Goal: Task Accomplishment & Management: Complete application form

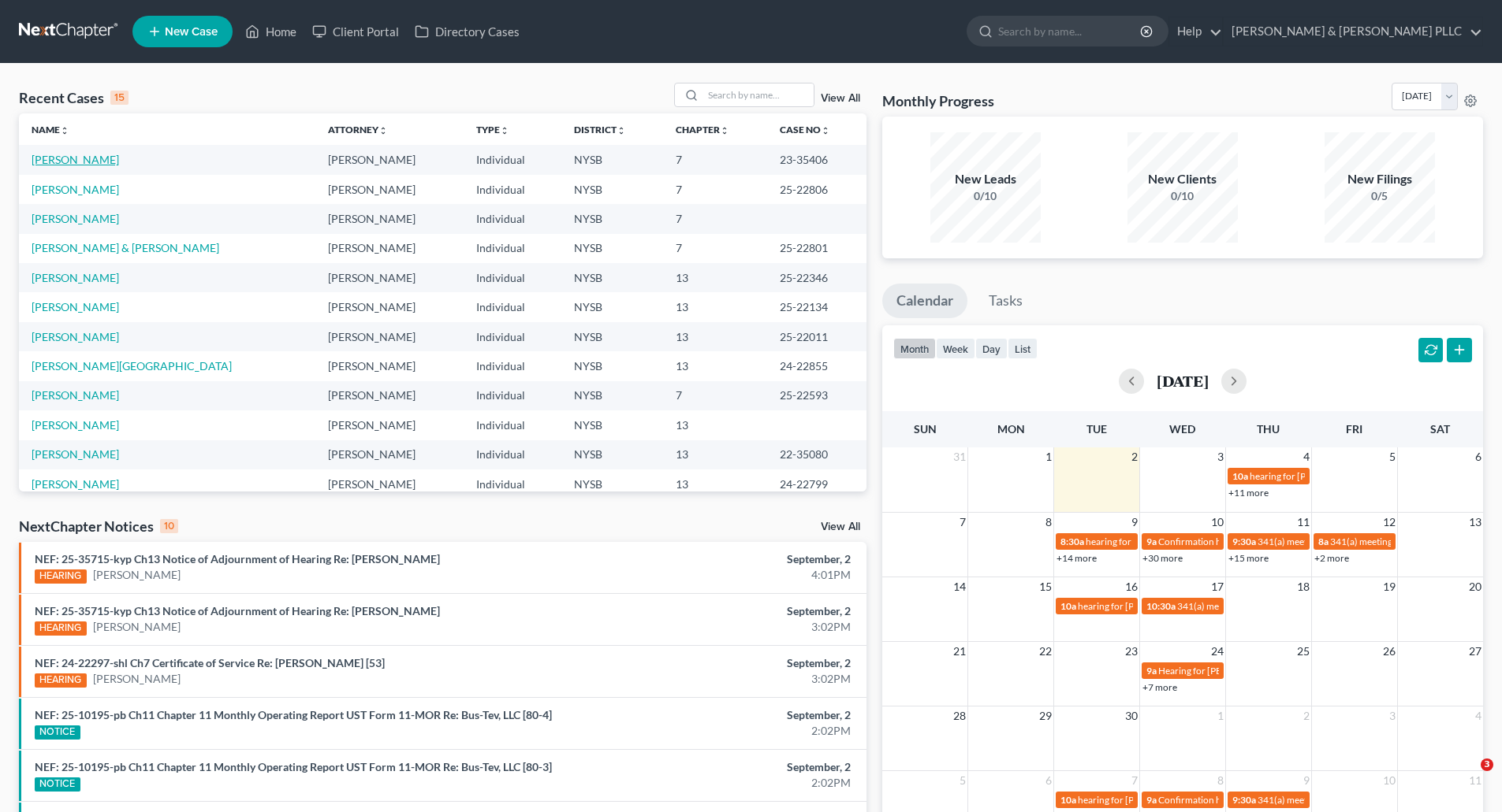
click at [77, 161] on link "[PERSON_NAME]" at bounding box center [76, 160] width 88 height 14
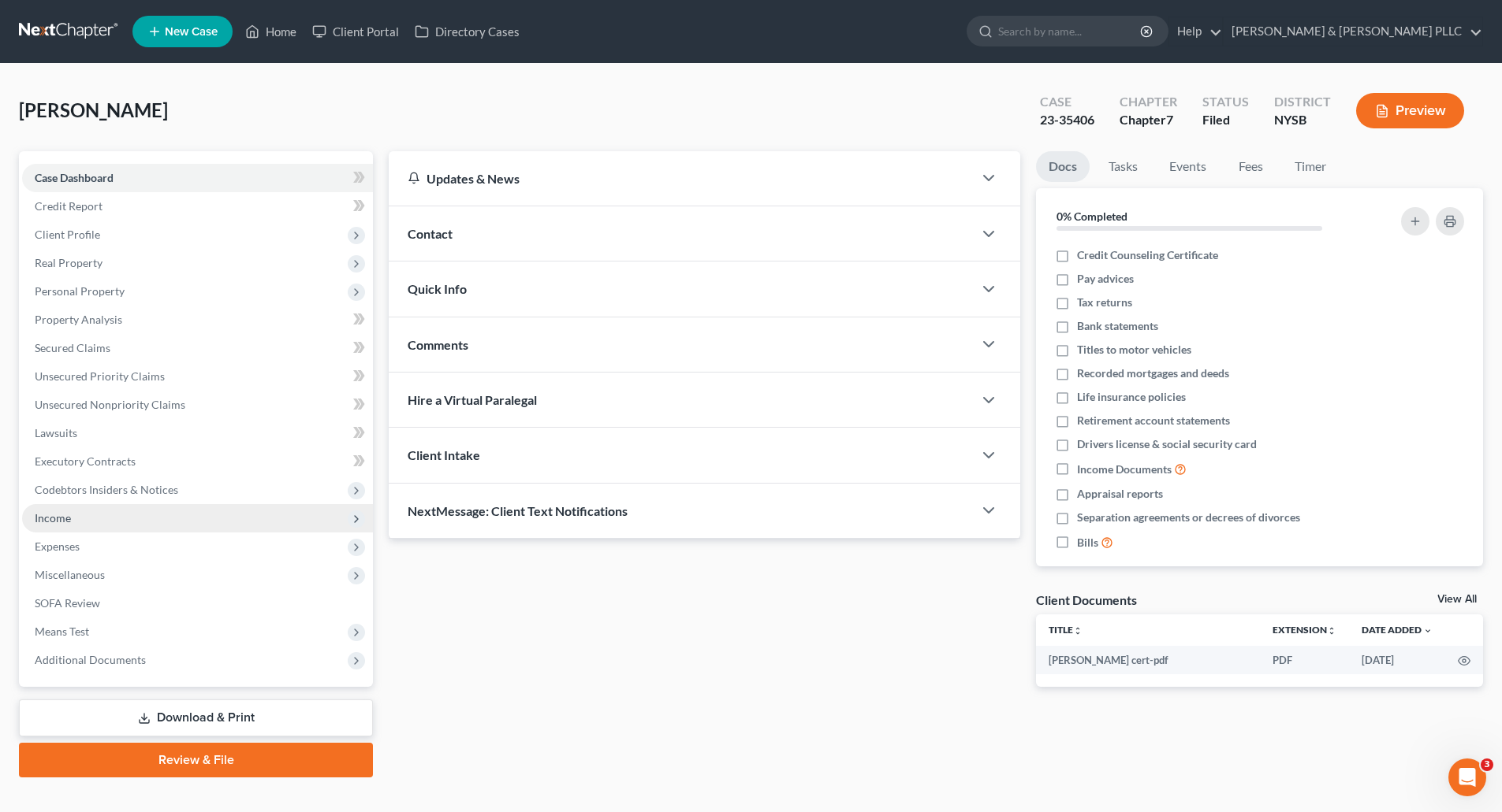
click at [62, 519] on span "Income" at bounding box center [52, 518] width 36 height 14
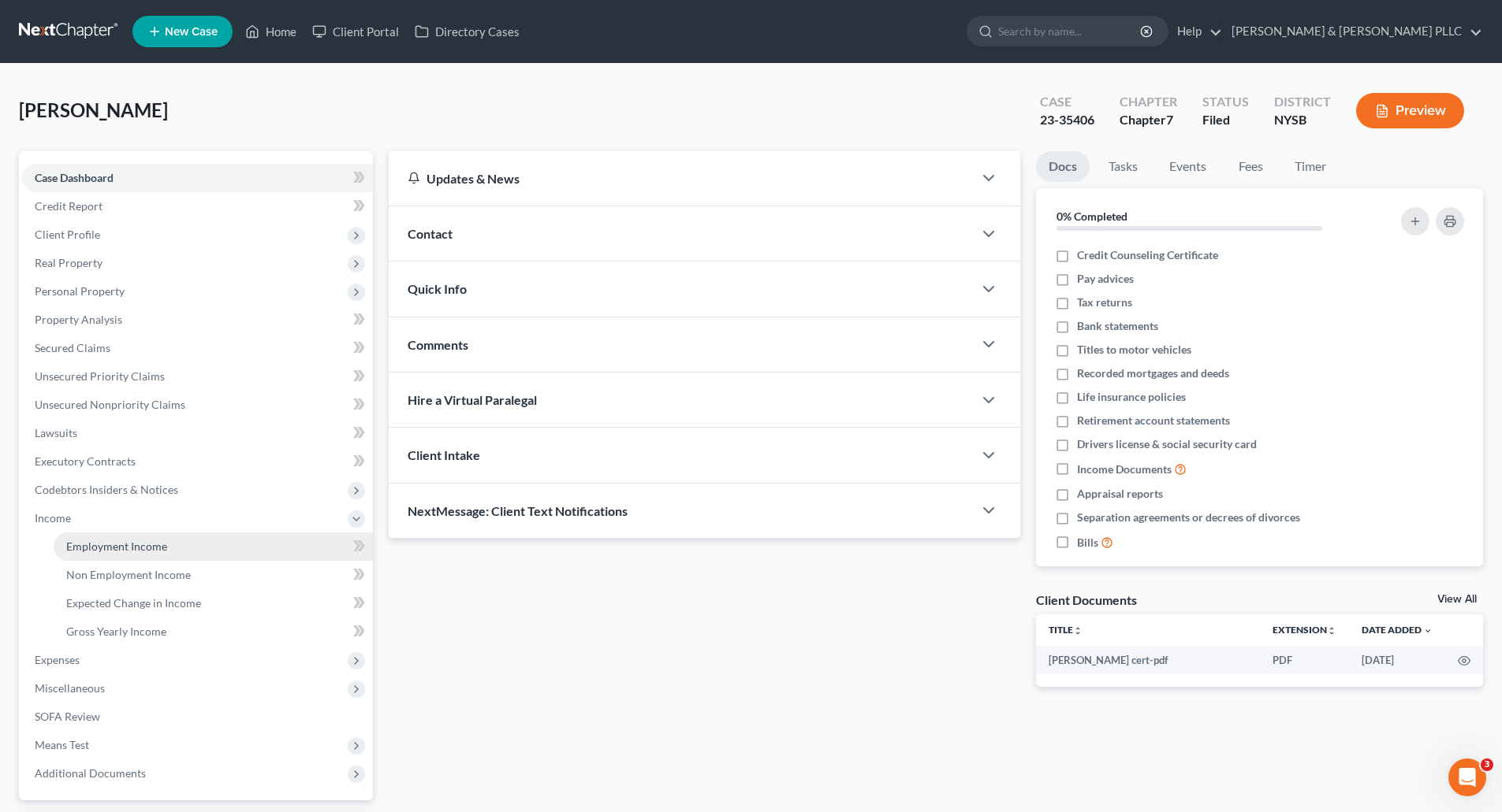
click at [134, 549] on span "Employment Income" at bounding box center [116, 546] width 101 height 14
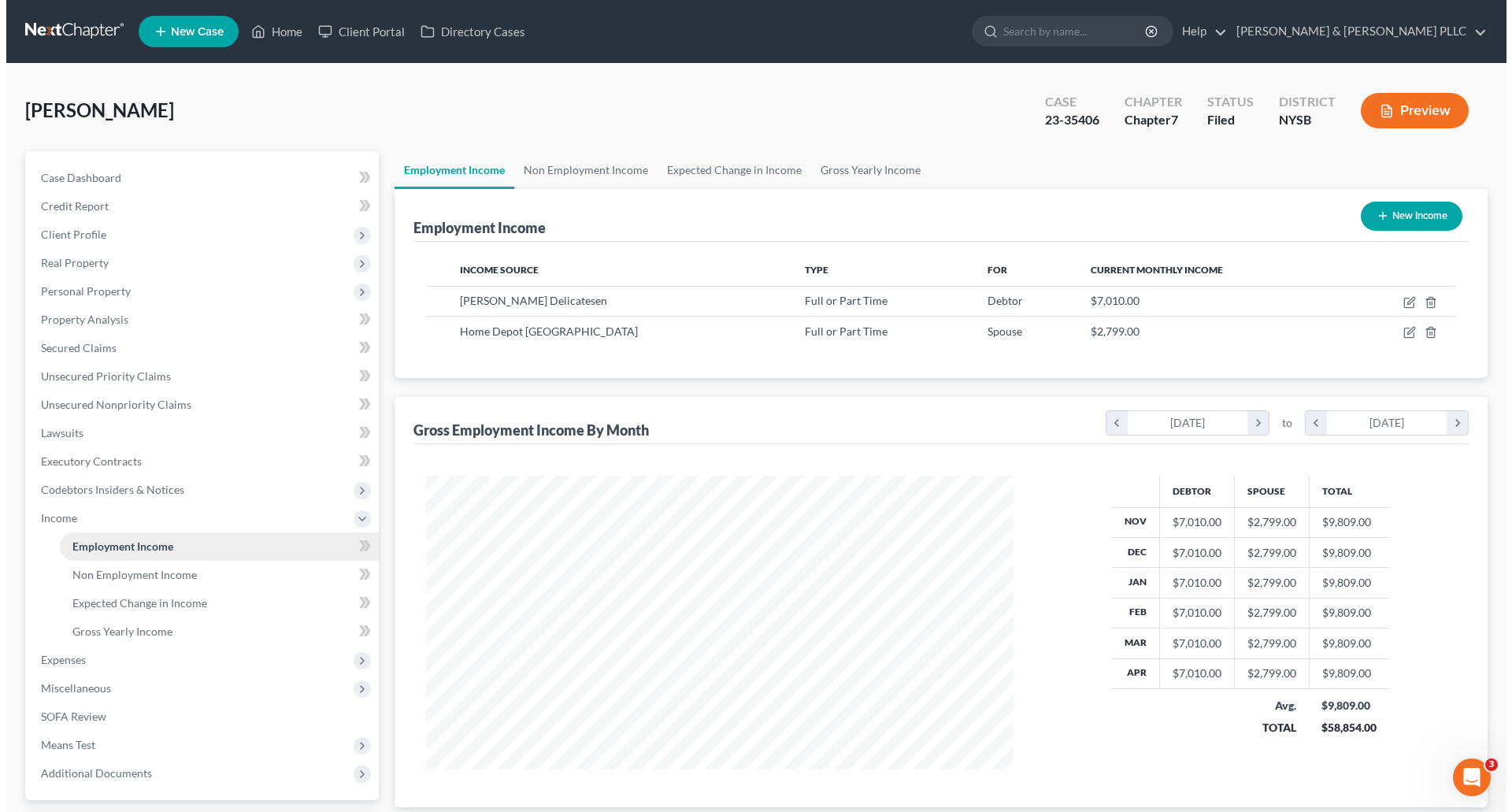
scroll to position [294, 619]
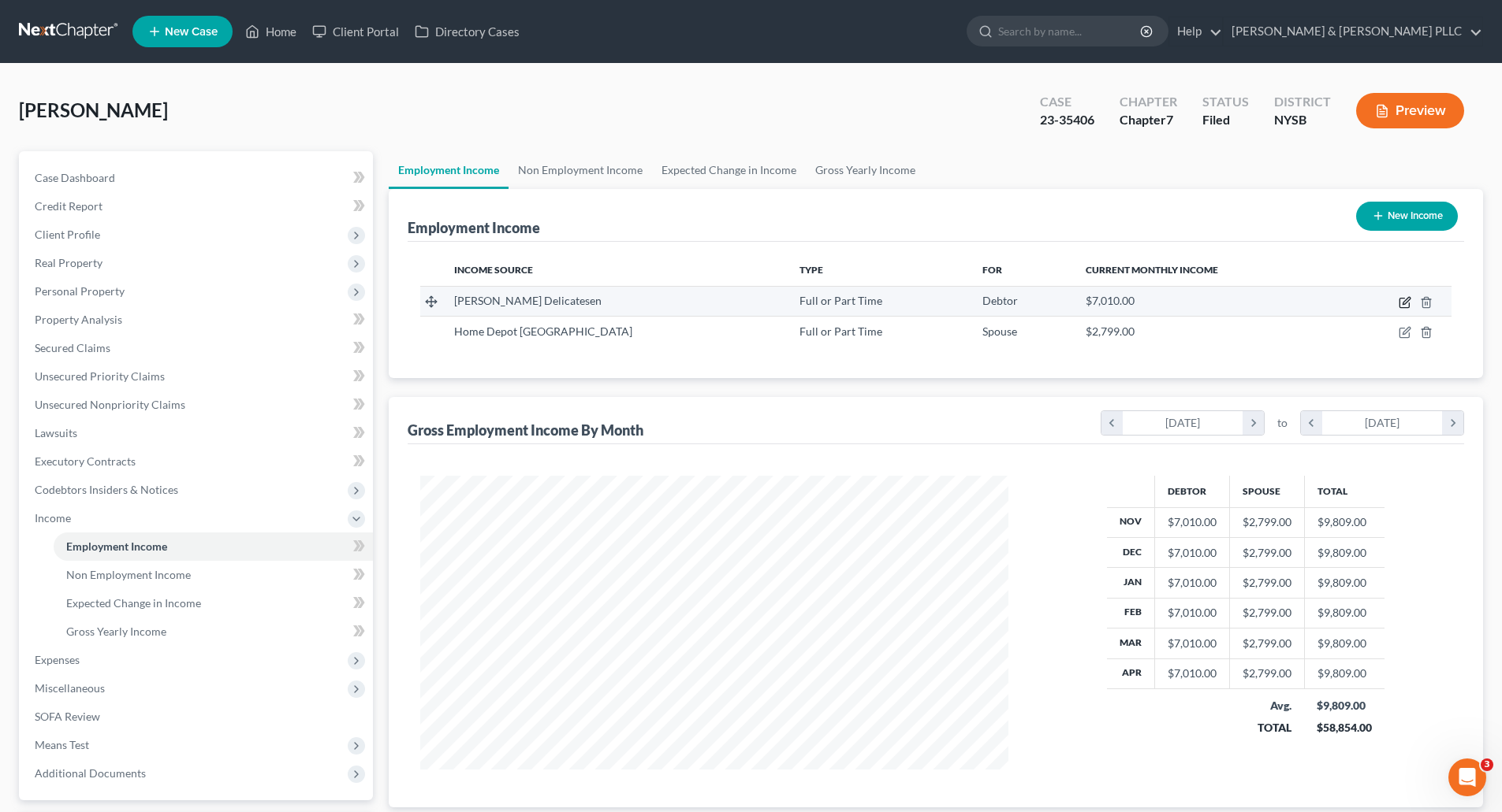
click at [1401, 297] on icon "button" at bounding box center [1405, 302] width 13 height 13
select select "0"
select select "35"
select select "0"
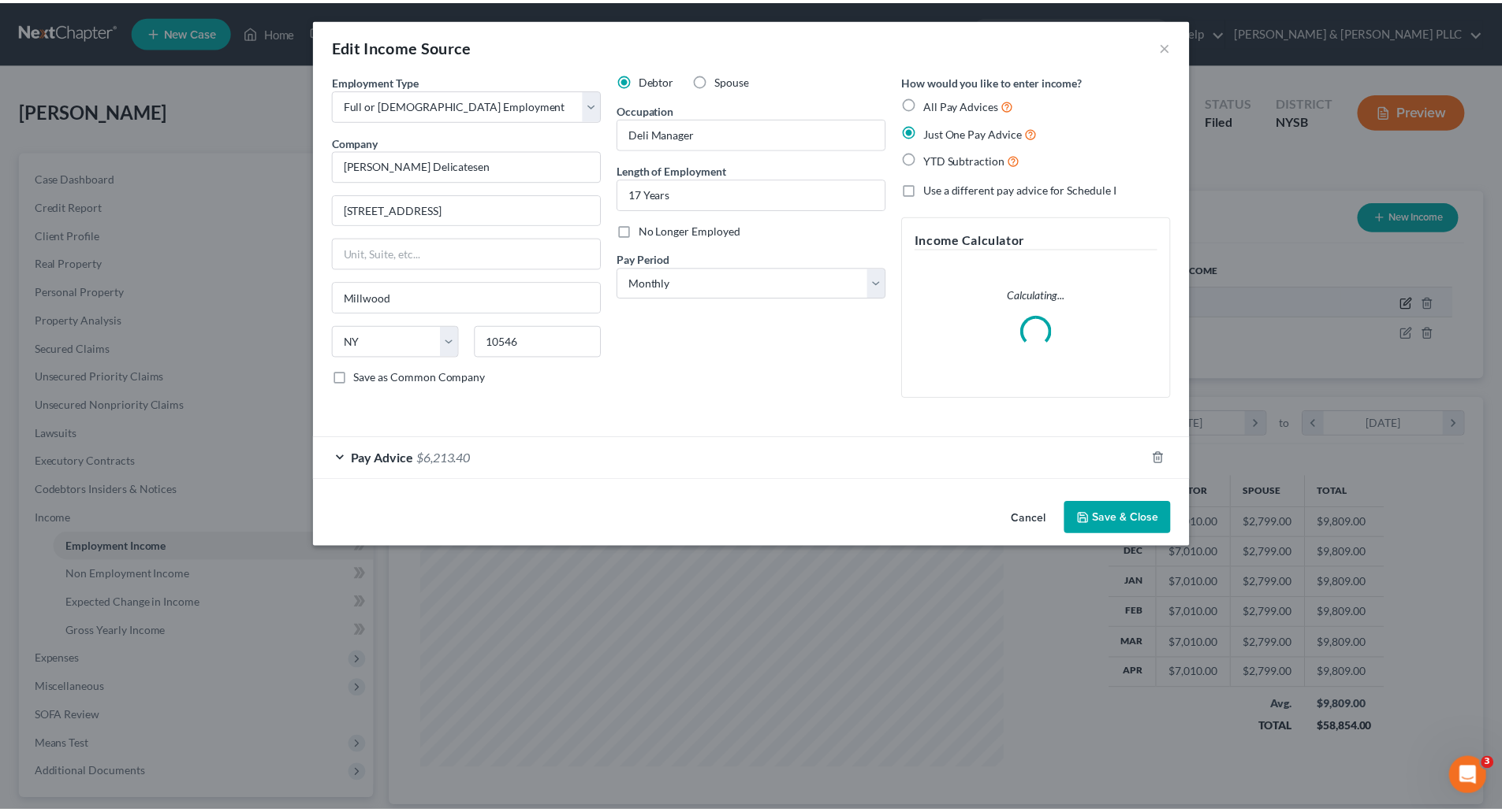
scroll to position [296, 625]
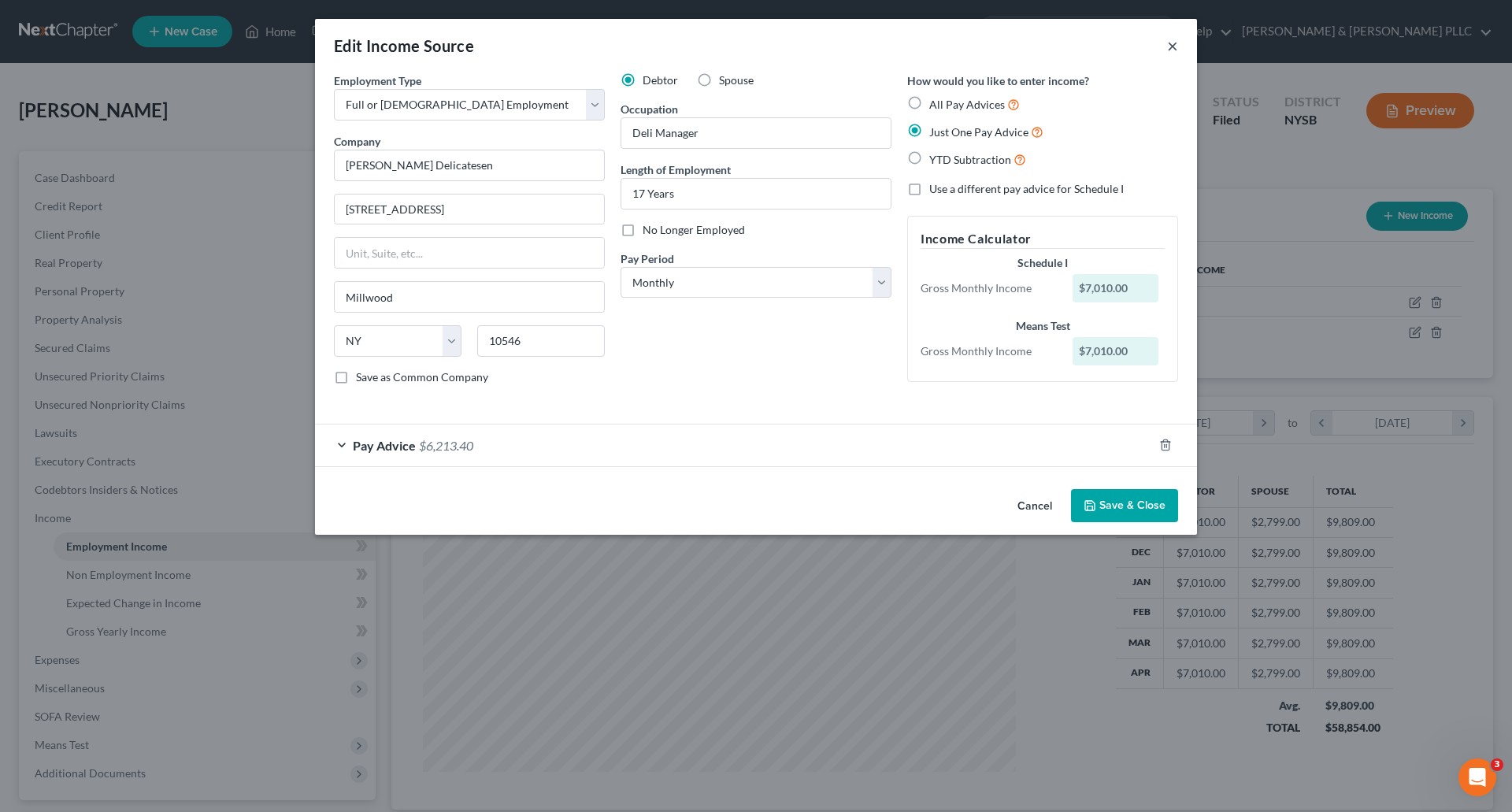
click at [1173, 46] on button "×" at bounding box center [1173, 46] width 11 height 19
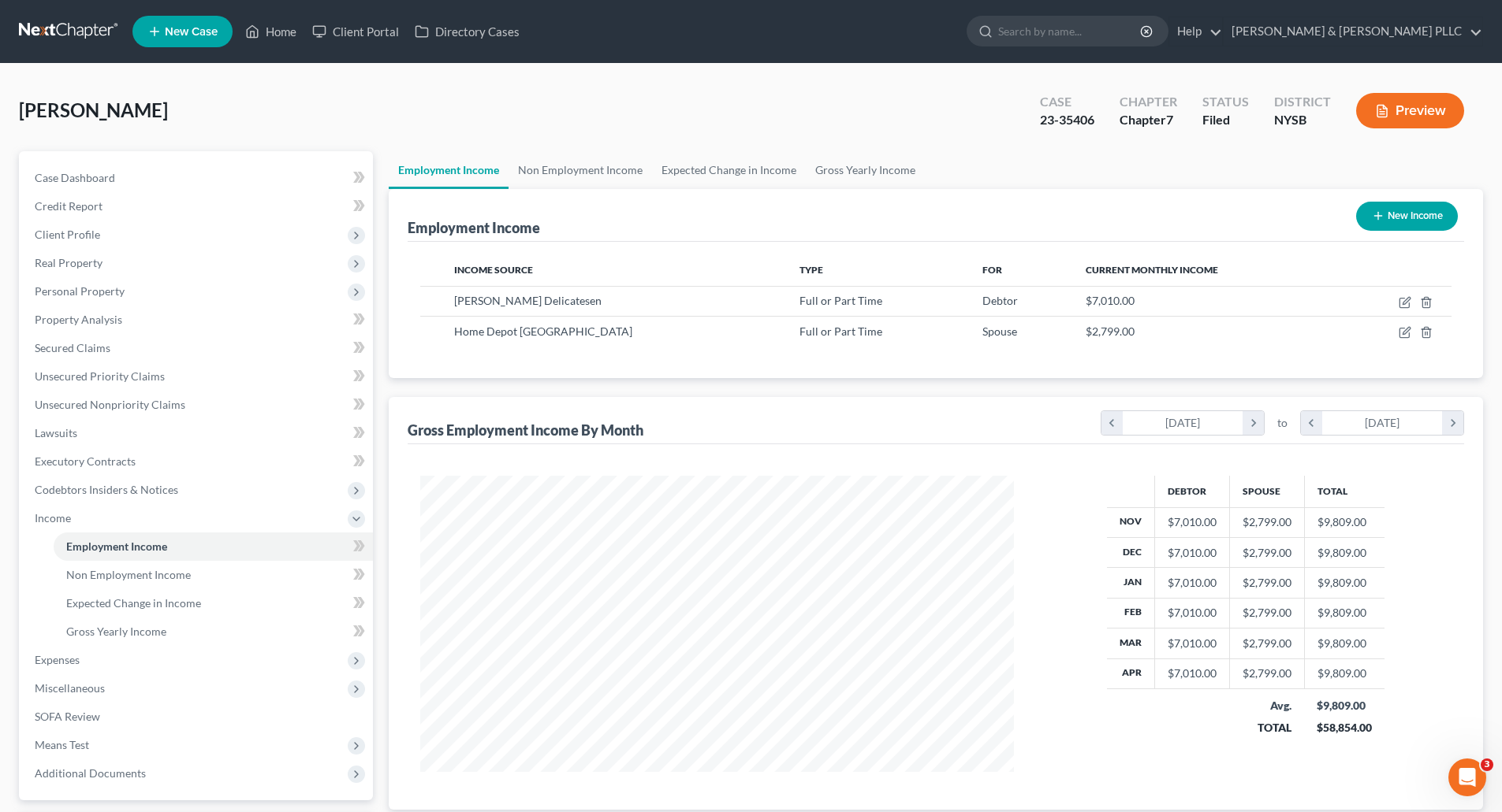
scroll to position [787565, 787698]
click at [585, 162] on link "Non Employment Income" at bounding box center [579, 170] width 144 height 38
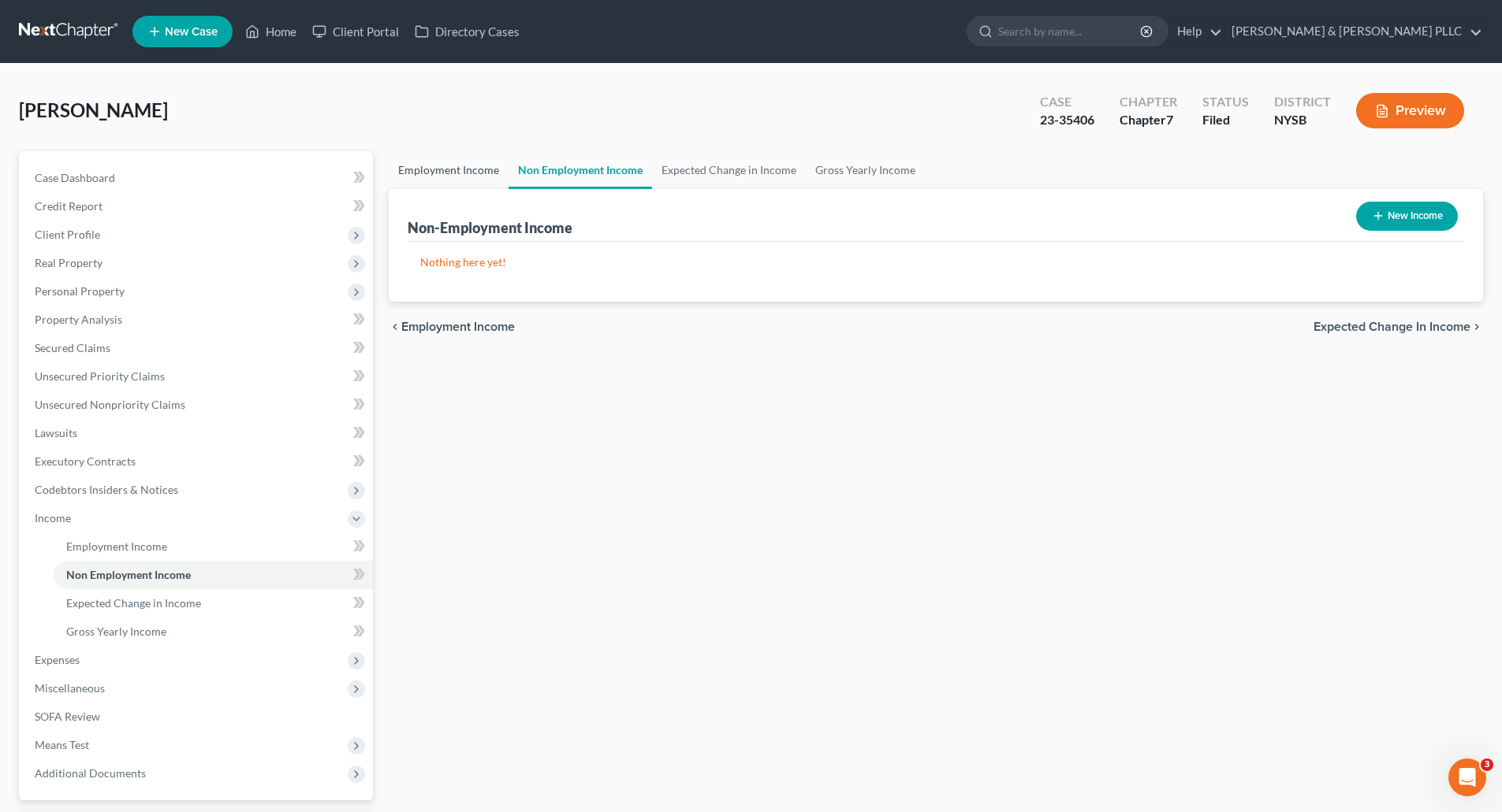
click at [463, 159] on link "Employment Income" at bounding box center [448, 170] width 120 height 38
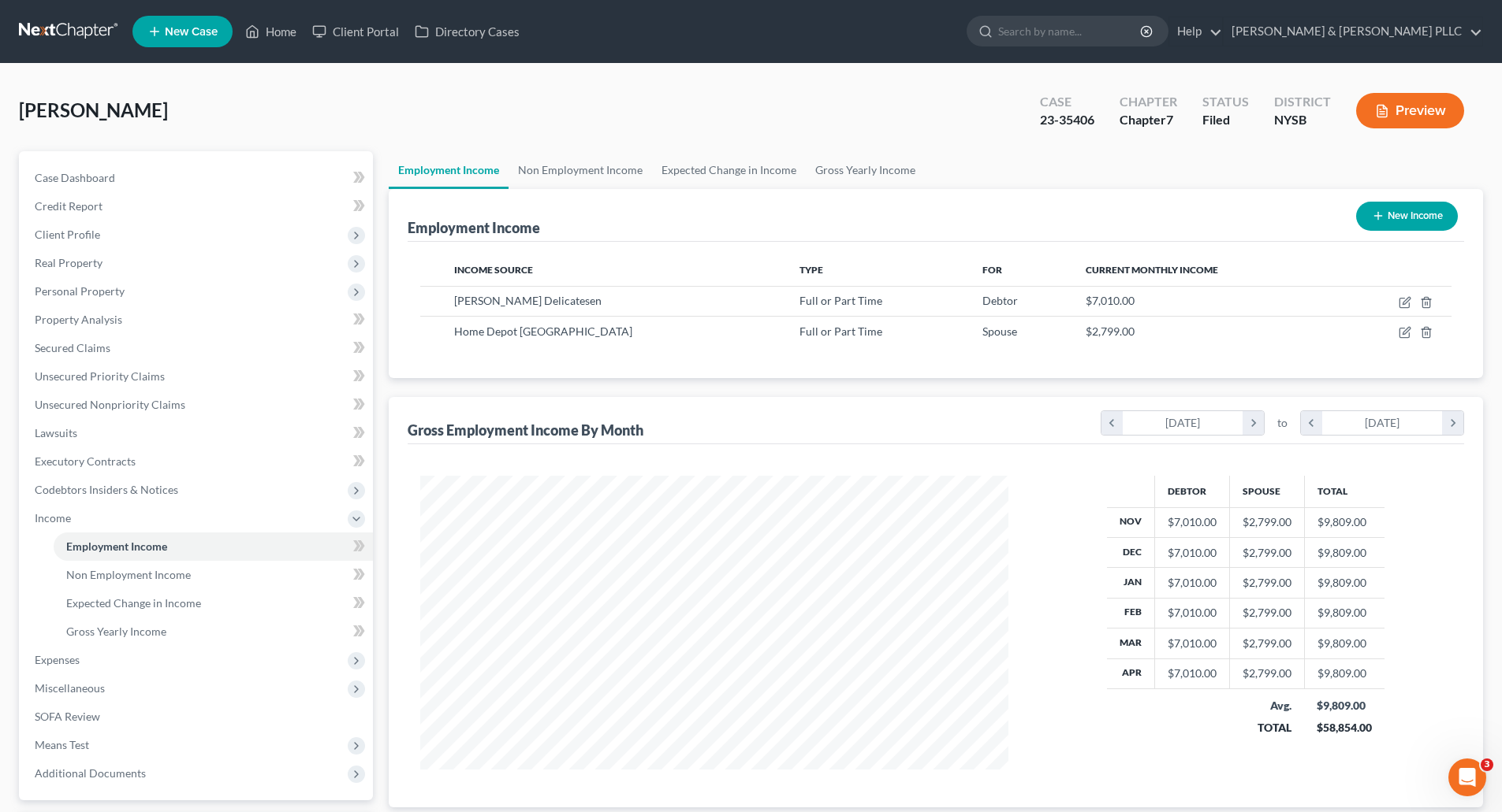
scroll to position [294, 620]
